Goal: Task Accomplishment & Management: Manage account settings

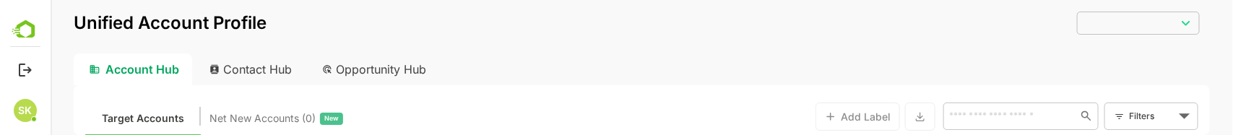
type input "**********"
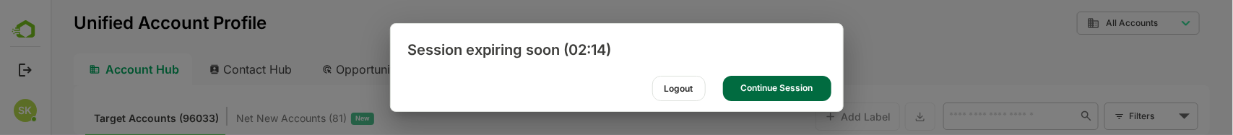
click at [769, 84] on div "Continue Session" at bounding box center [777, 88] width 108 height 25
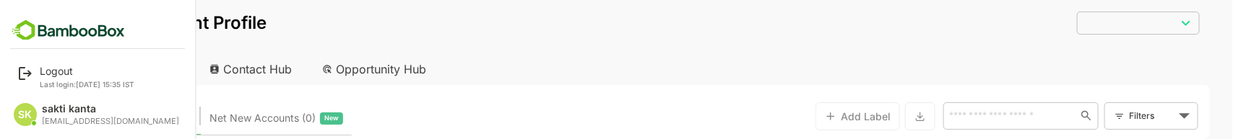
type input "**********"
